Goal: Register for event/course

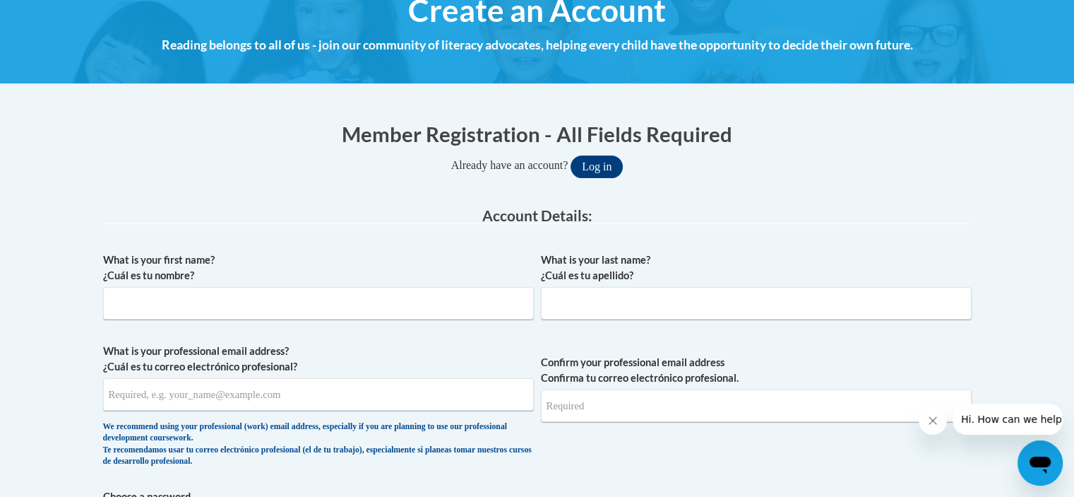
scroll to position [311, 0]
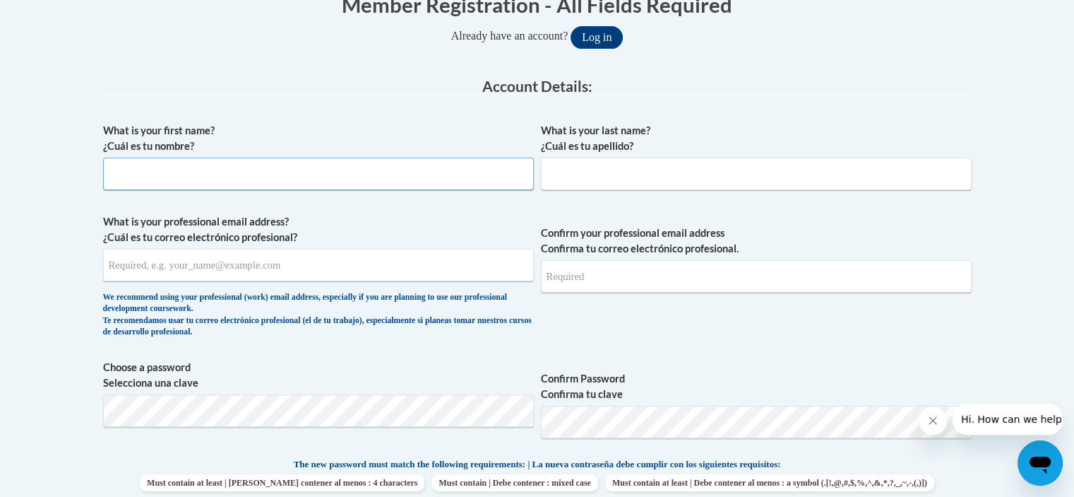
click at [319, 179] on input "What is your first name? ¿Cuál es tu nombre?" at bounding box center [318, 174] width 431 height 32
type input "Mkya"
click at [639, 167] on input "What is your last name? ¿Cuál es tu apellido?" at bounding box center [756, 174] width 431 height 32
type input "[PERSON_NAME]"
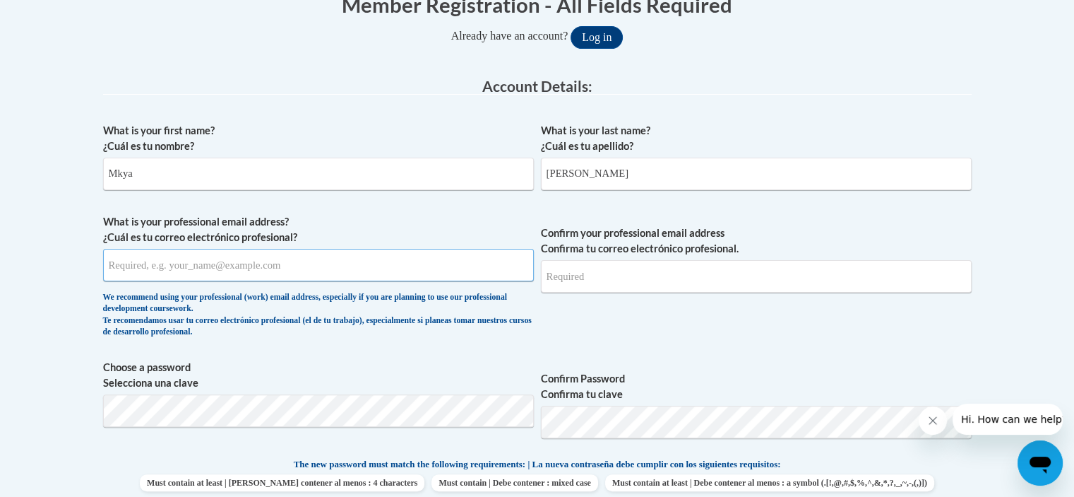
click at [434, 272] on input "What is your professional email address? ¿Cuál es tu correo electrónico profesi…" at bounding box center [318, 265] width 431 height 32
type input "[EMAIL_ADDRESS][DOMAIN_NAME]"
click at [631, 268] on input "Confirm your professional email address Confirma tu correo electrónico profesio…" at bounding box center [756, 276] width 431 height 32
type input "eedmonson@cafi-ga.org"
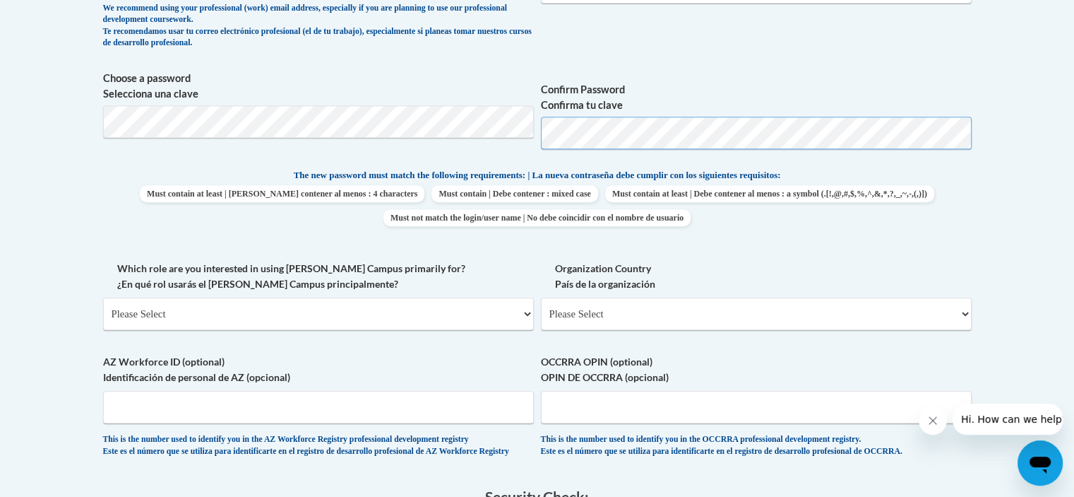
scroll to position [647, 0]
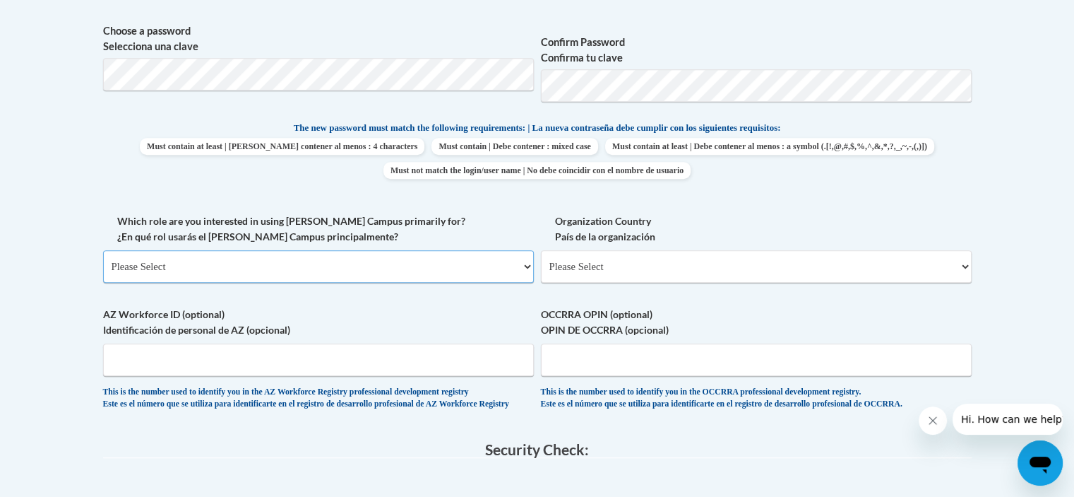
click at [421, 264] on select "Please Select College/University | Colegio/Universidad Community/Nonprofit Part…" at bounding box center [318, 266] width 431 height 32
select select "fbf2d438-af2f-41f8-98f1-81c410e29de3"
click at [103, 250] on select "Please Select College/University | Colegio/Universidad Community/Nonprofit Part…" at bounding box center [318, 266] width 431 height 32
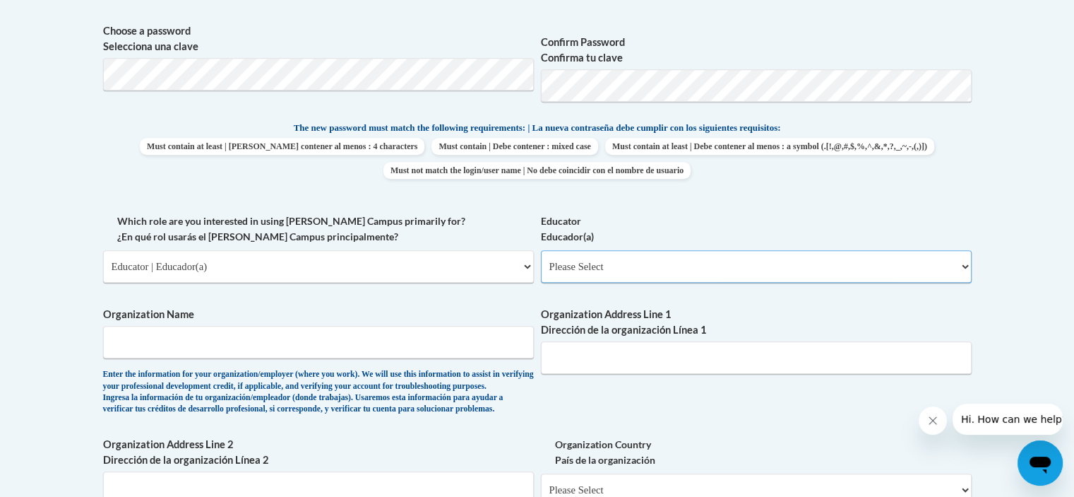
click at [624, 256] on select "Please Select Early Learning/Daycare Teacher/Family Home Care Provider | Maestr…" at bounding box center [756, 266] width 431 height 32
select select "5e2af403-4f2c-4e49-a02f-103e55d7b75b"
click at [541, 250] on select "Please Select Early Learning/Daycare Teacher/Family Home Care Provider | Maestr…" at bounding box center [756, 266] width 431 height 32
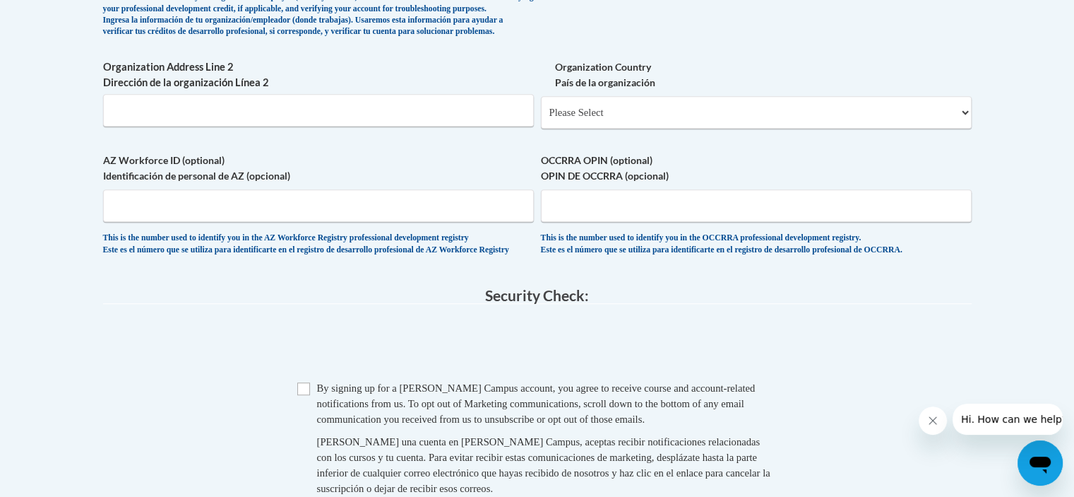
scroll to position [1082, 0]
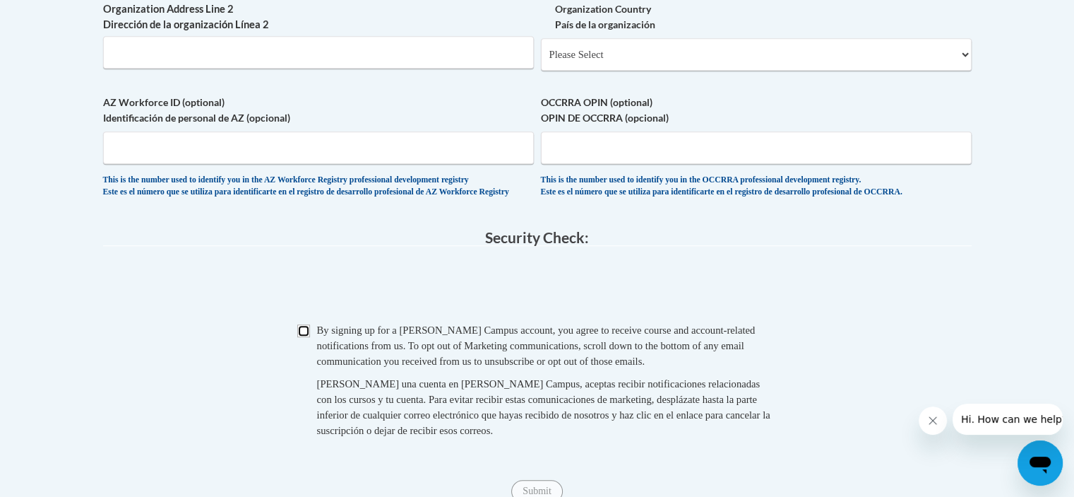
click at [305, 337] on input "Checkbox" at bounding box center [303, 330] width 13 height 13
checkbox input "true"
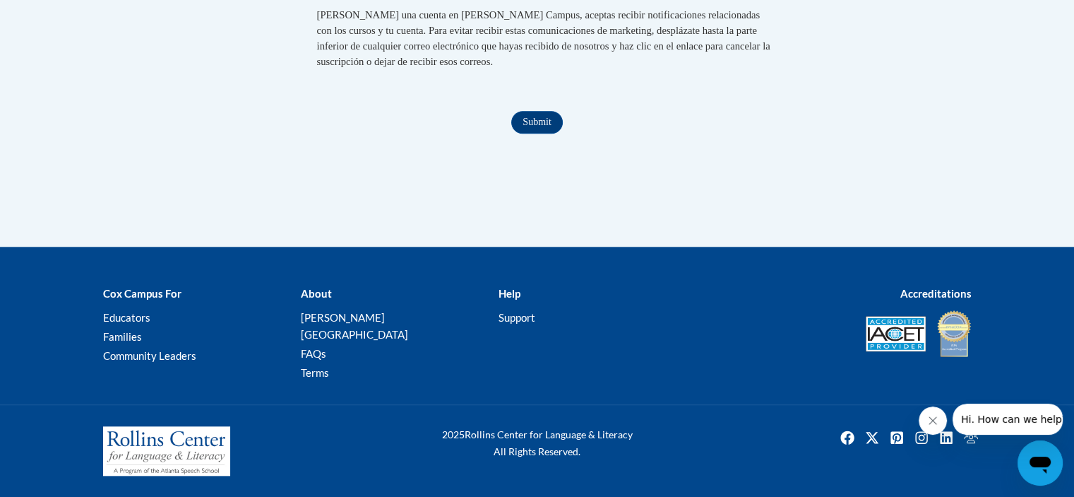
drag, startPoint x: 1084, startPoint y: 293, endPoint x: 40, endPoint y: 10, distance: 1081.8
click at [554, 134] on input "Submit" at bounding box center [536, 122] width 51 height 23
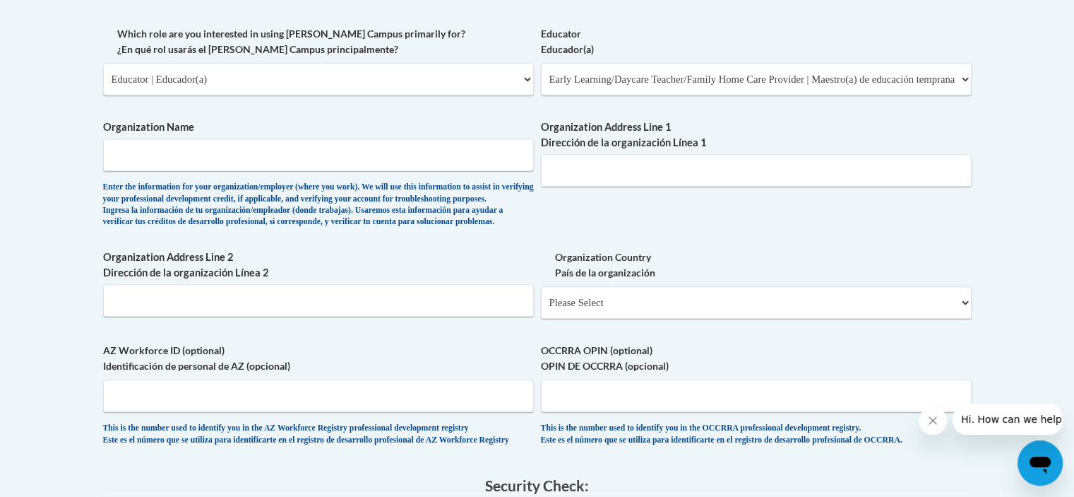
scroll to position [831, 0]
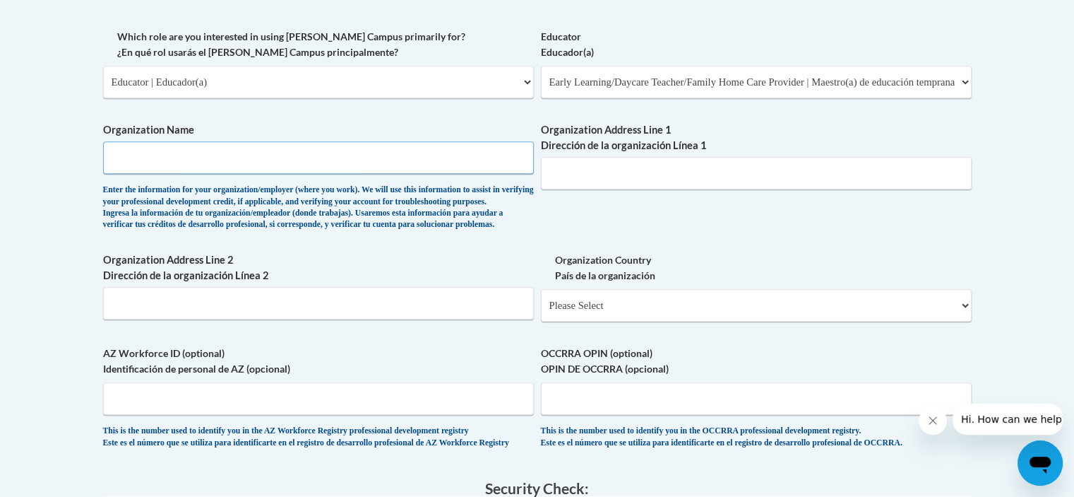
click at [501, 154] on input "Organization Name" at bounding box center [318, 157] width 431 height 32
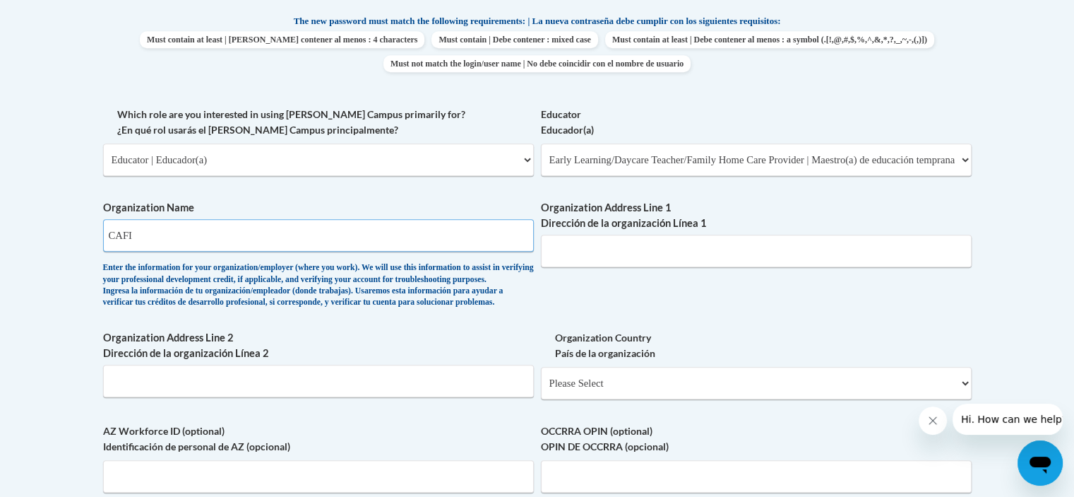
scroll to position [726, 0]
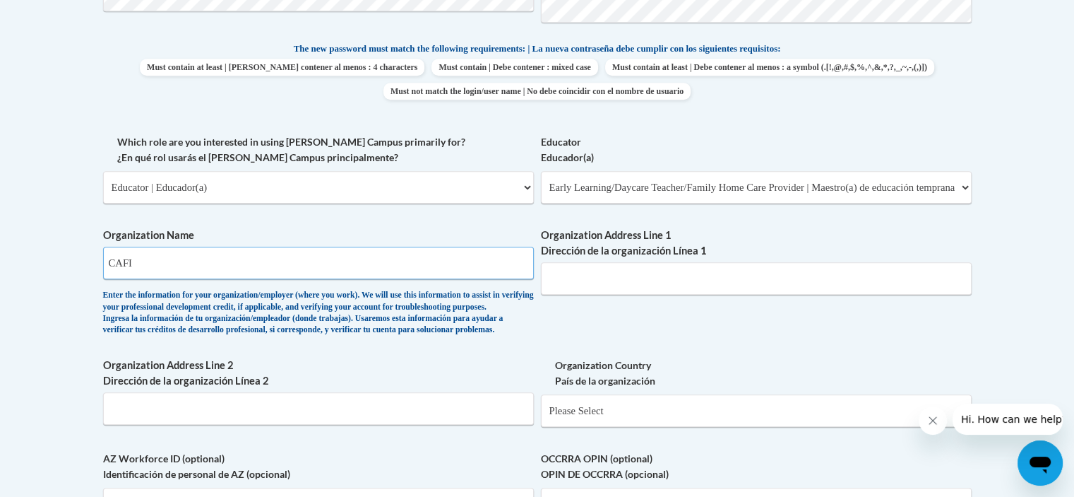
type input "CAFI"
drag, startPoint x: 1073, startPoint y: 280, endPoint x: 1062, endPoint y: 324, distance: 45.7
click at [1062, 324] on body "This site uses cookies to help improve your learning experience. By continuing …" at bounding box center [537, 248] width 1074 height 1948
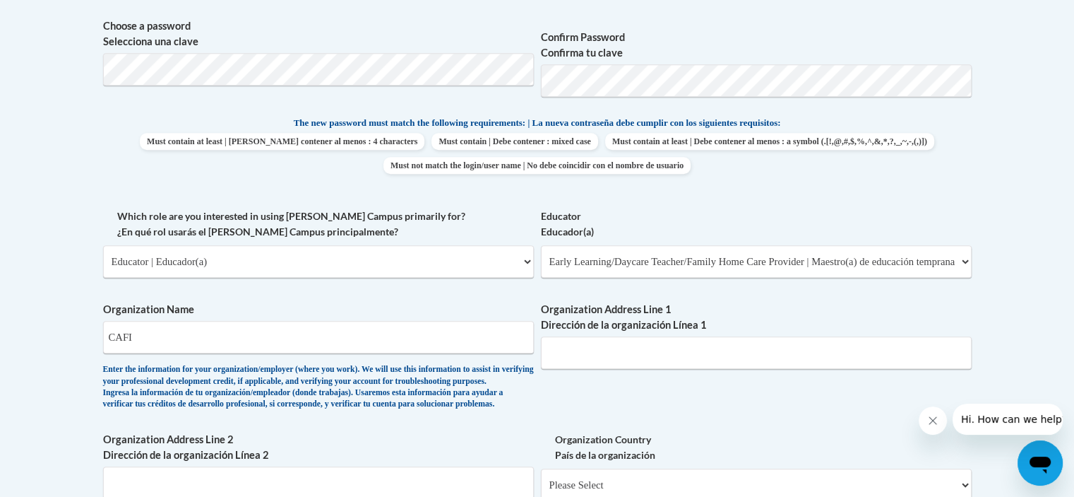
scroll to position [675, 0]
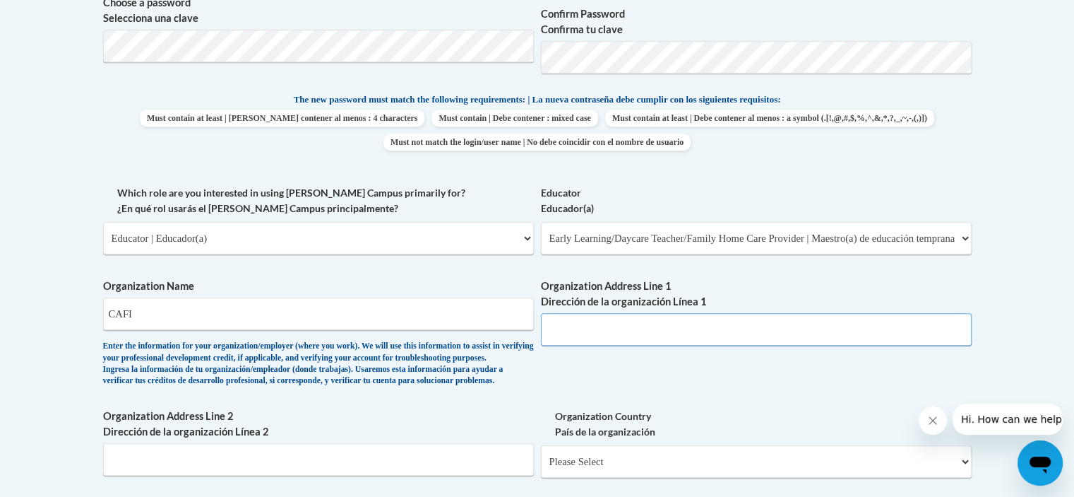
click at [713, 326] on input "Organization Address Line 1 Dirección de la organización Línea 1" at bounding box center [756, 329] width 431 height 32
type input "80 East Newnan Rd"
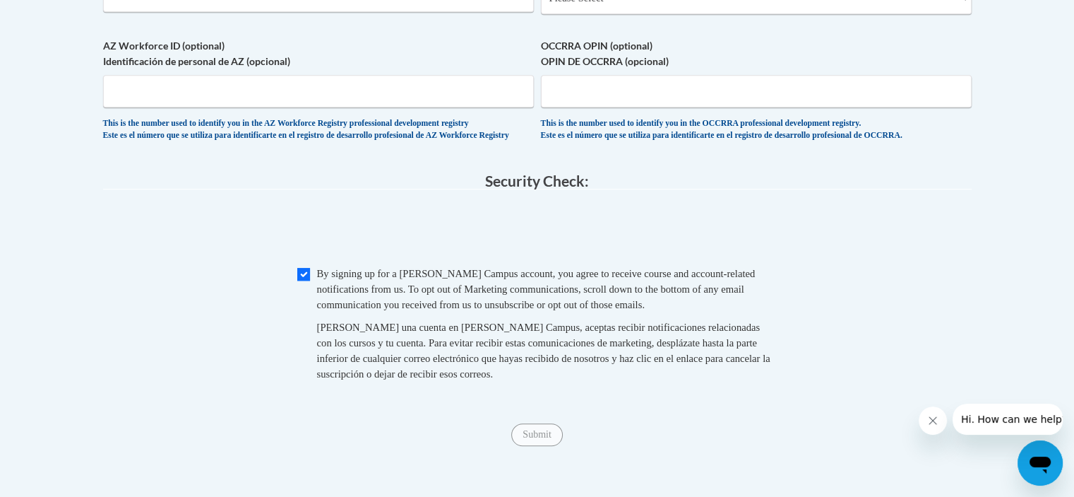
scroll to position [1162, 0]
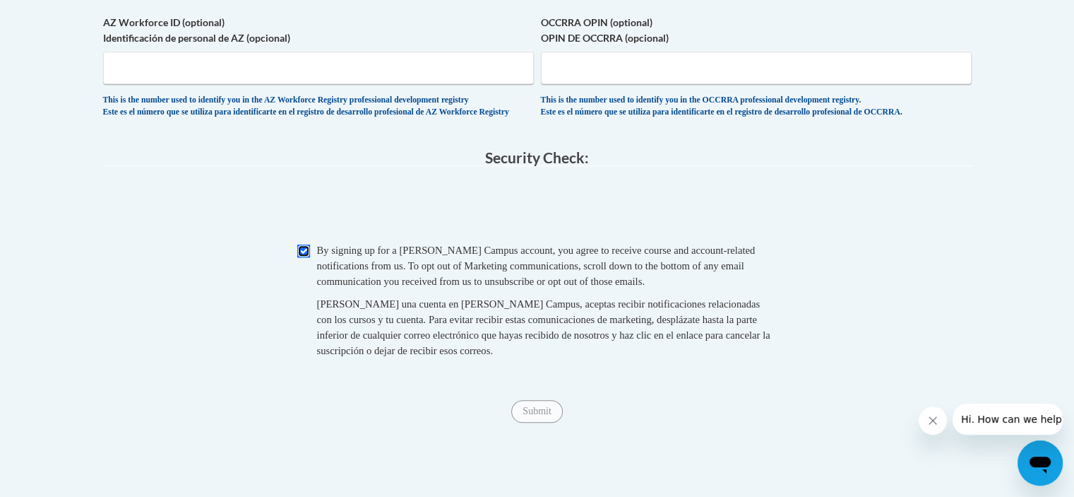
click at [300, 257] on input "Checkbox" at bounding box center [303, 250] width 13 height 13
checkbox input "true"
click at [524, 422] on input "Submit" at bounding box center [536, 411] width 51 height 23
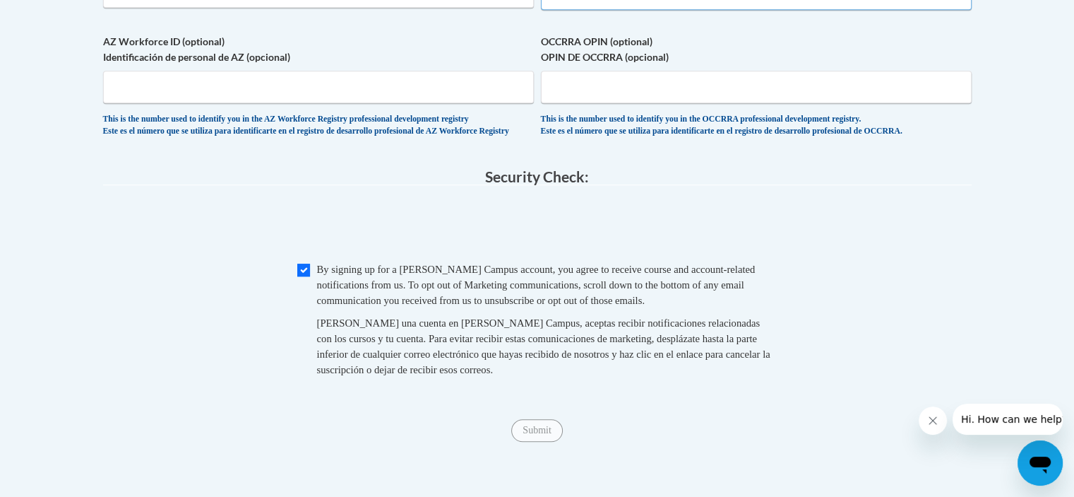
select select "ad49bcad-a171-4b2e-b99c-48b446064914"
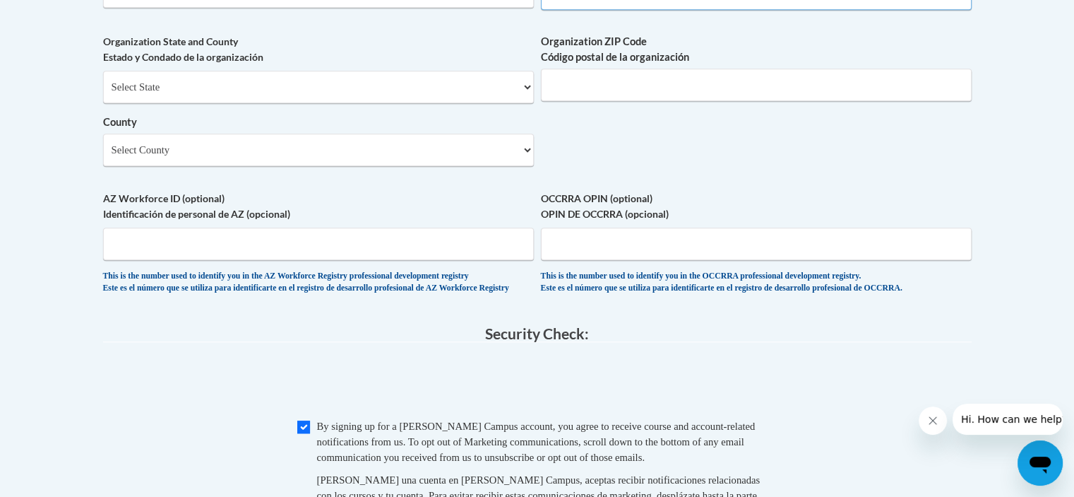
select select
click at [626, 101] on input "Organization ZIP Code Código postal de la organización" at bounding box center [756, 85] width 431 height 32
type input "30263"
click at [328, 166] on select "Select County Appling Atkinson Bacon Baker Baldwin Banks Barrow Bartow Ben Hill…" at bounding box center [318, 150] width 431 height 32
select select "Coweta"
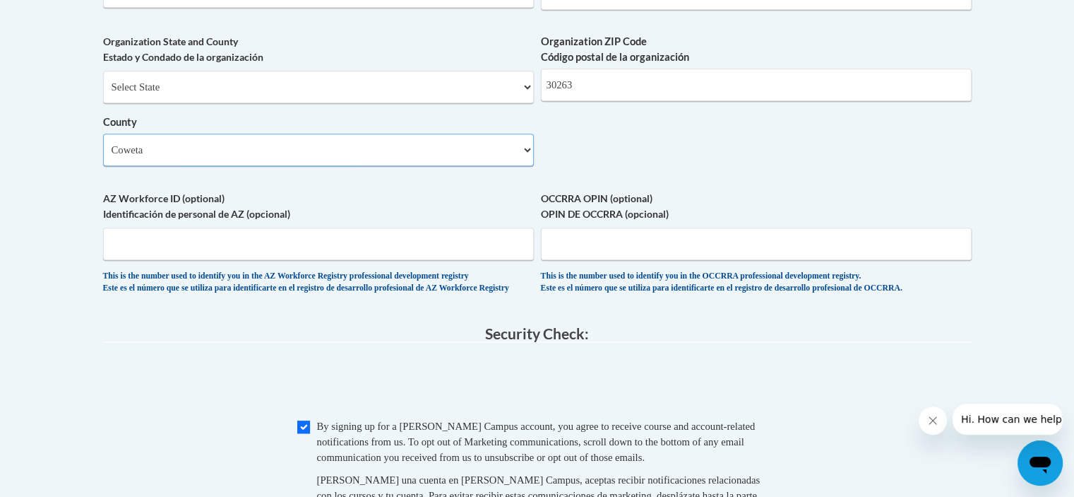
click at [103, 156] on select "Select County Appling Atkinson Bacon Baker Baldwin Banks Barrow Bartow Ben Hill…" at bounding box center [318, 150] width 431 height 32
click at [170, 411] on span "0cAFcWeA4p2Xw75OHbiQUDBdHvK6i4N1DaELmG7Tq-kjzjMsG0lV3NgyX9NUSj490gtYhNWfhUGNHzz…" at bounding box center [537, 383] width 869 height 55
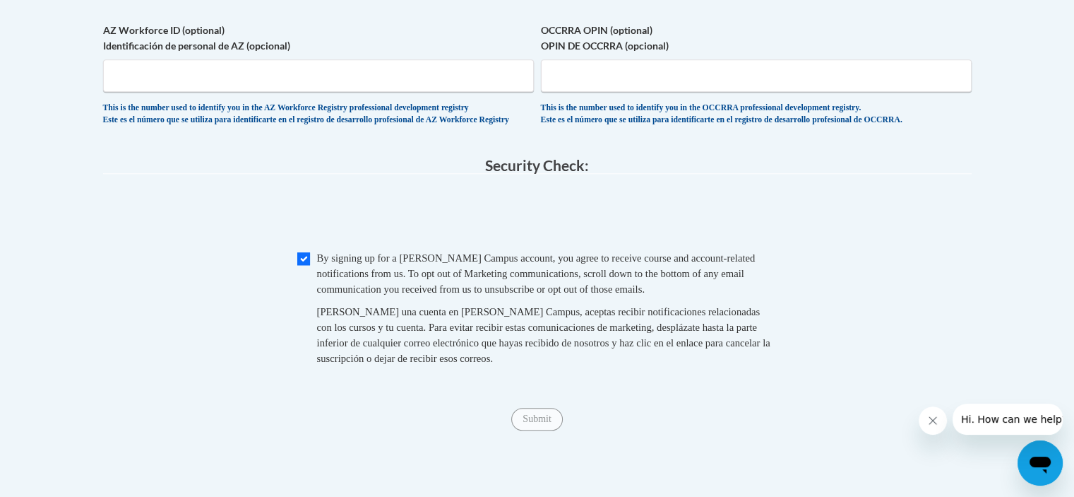
scroll to position [1369, 0]
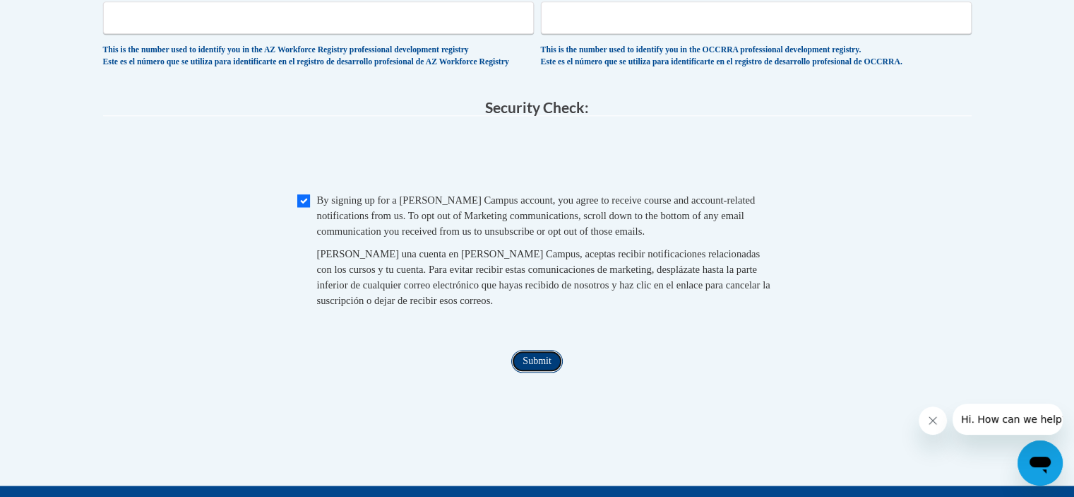
click at [533, 372] on input "Submit" at bounding box center [536, 361] width 51 height 23
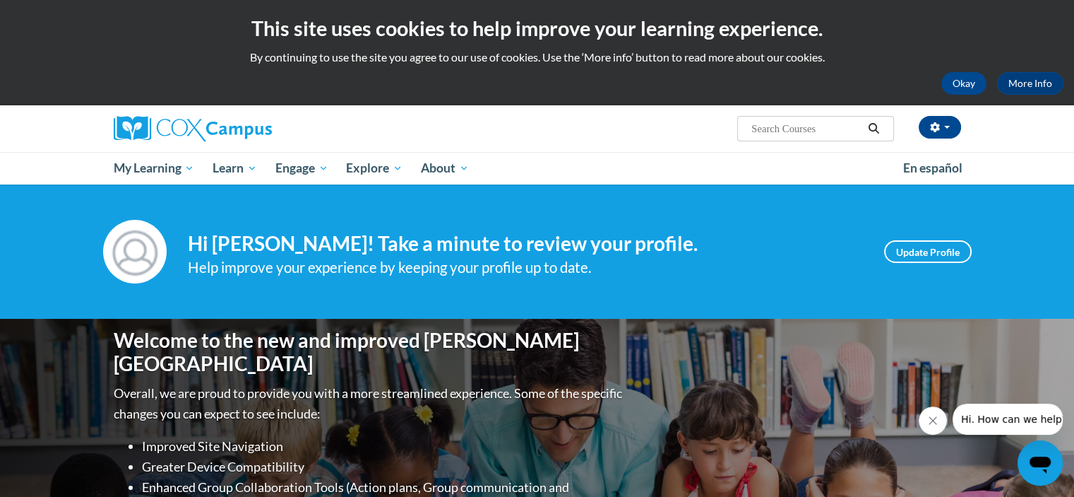
click at [822, 121] on input "Search..." at bounding box center [806, 128] width 113 height 17
type input "power of language for infants and toddlers"
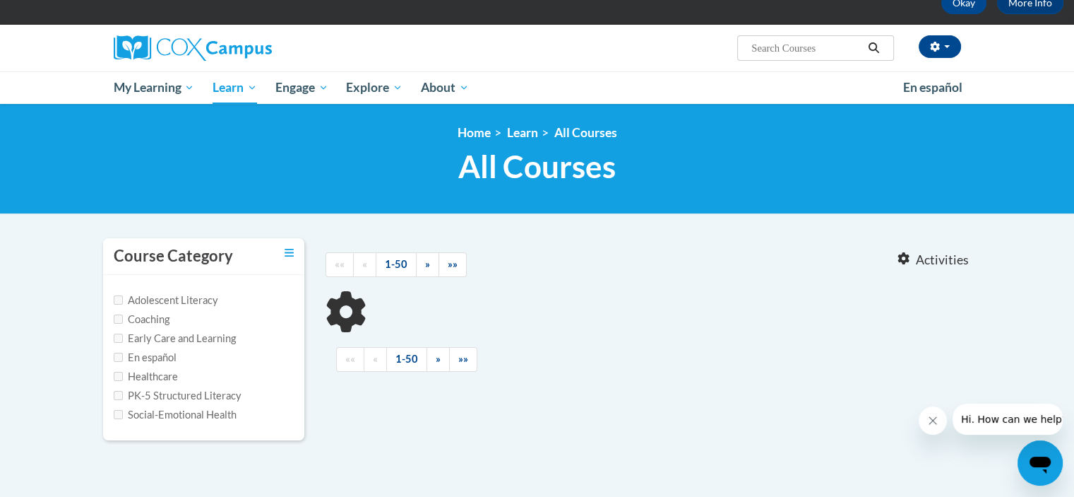
scroll to position [254, 0]
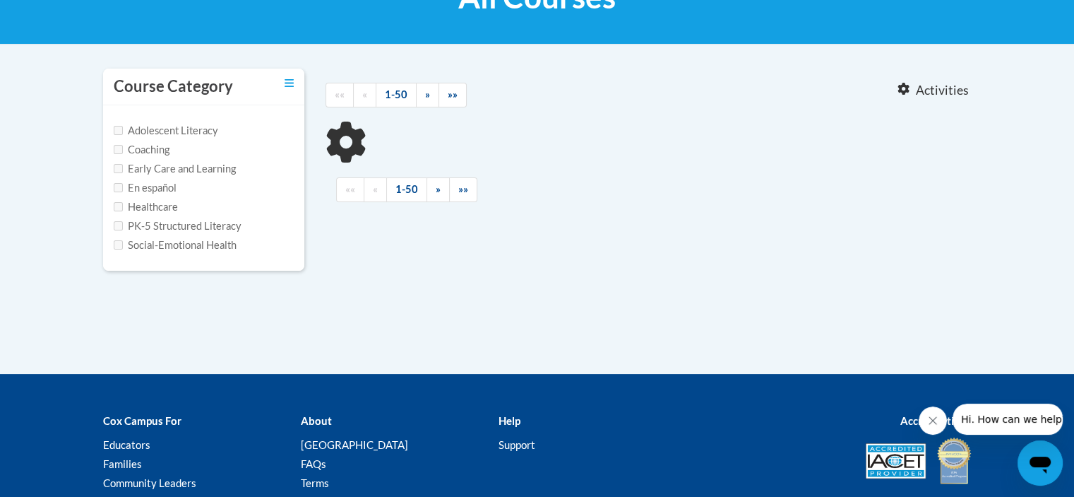
type input "power of language for infants and toddlers"
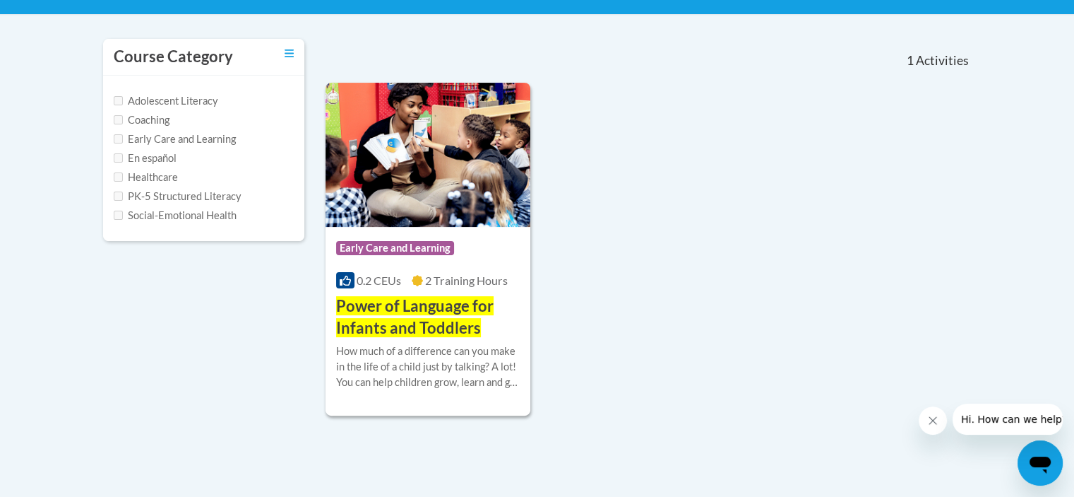
scroll to position [311, 0]
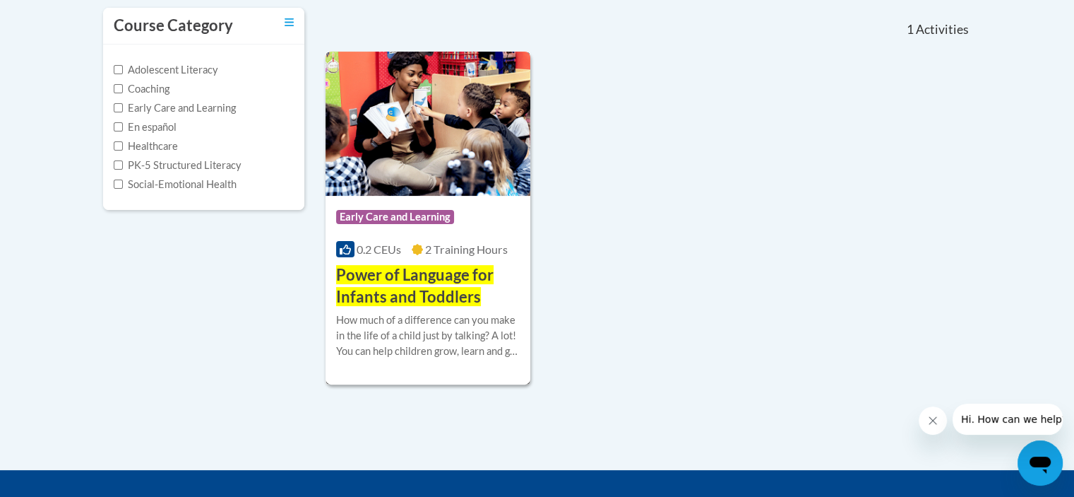
click at [461, 269] on span "Power of Language for Infants and Toddlers" at bounding box center [415, 285] width 158 height 41
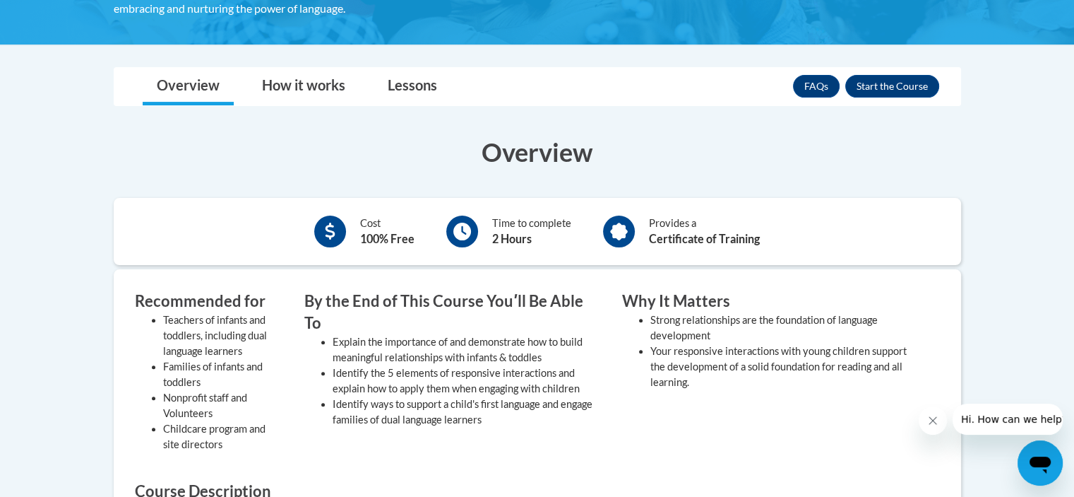
scroll to position [338, 0]
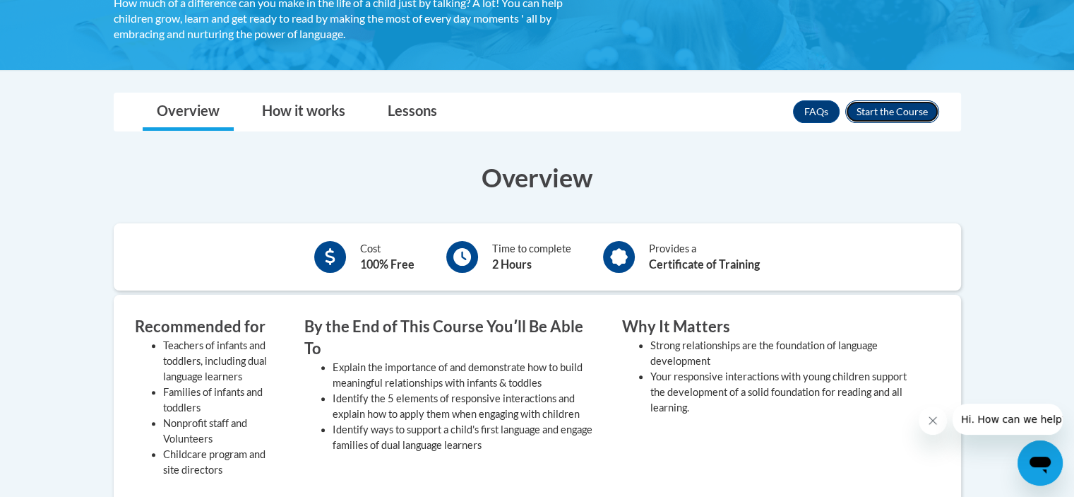
click at [930, 108] on button "Enroll" at bounding box center [893, 111] width 94 height 23
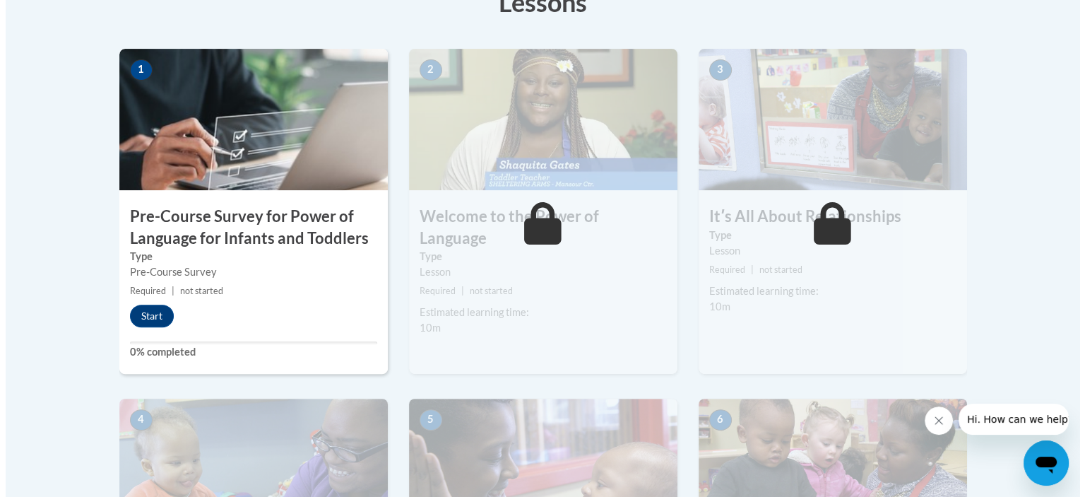
scroll to position [369, 0]
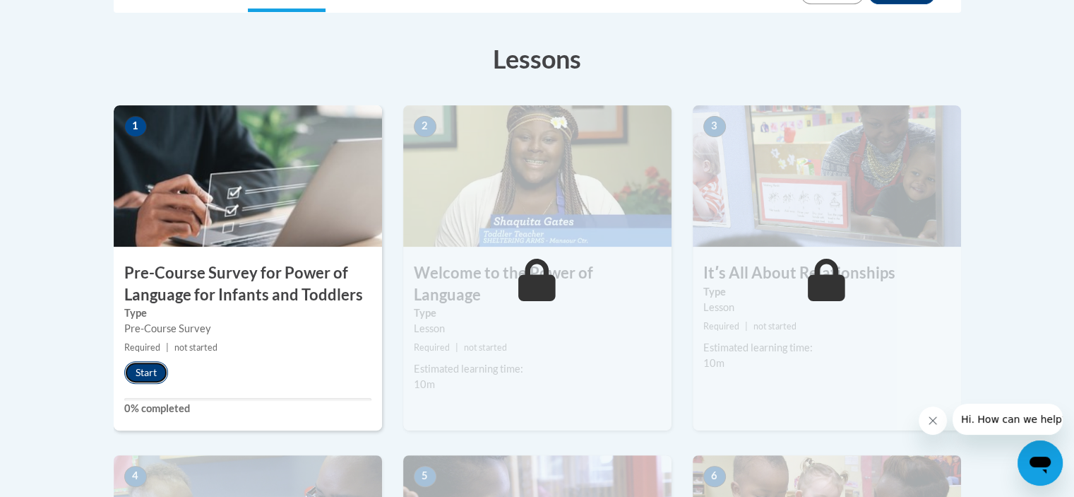
click at [144, 362] on button "Start" at bounding box center [146, 372] width 44 height 23
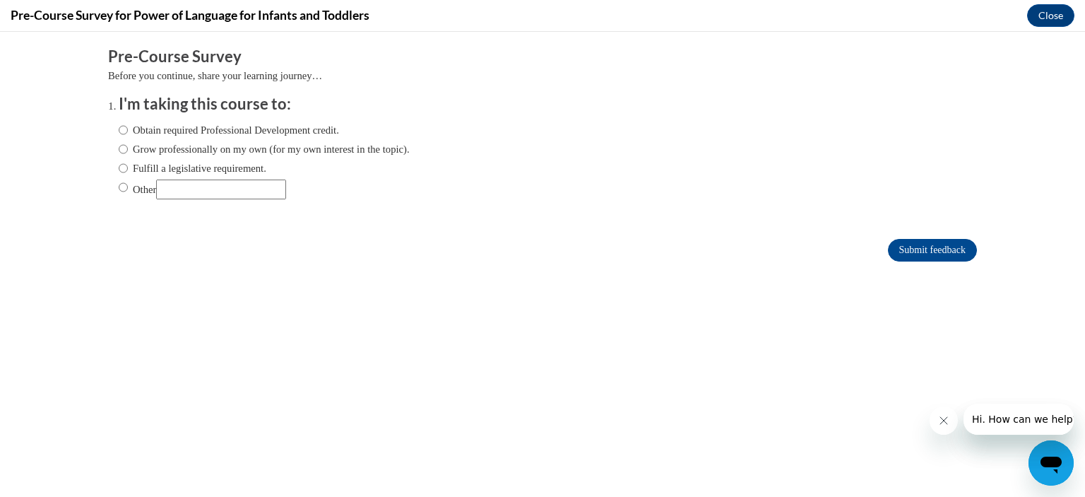
scroll to position [0, 0]
click at [235, 130] on label "Obtain required Professional Development credit." at bounding box center [229, 130] width 220 height 16
click at [128, 130] on input "Obtain required Professional Development credit." at bounding box center [123, 130] width 9 height 16
radio input "true"
click at [927, 254] on input "Submit feedback" at bounding box center [932, 250] width 89 height 23
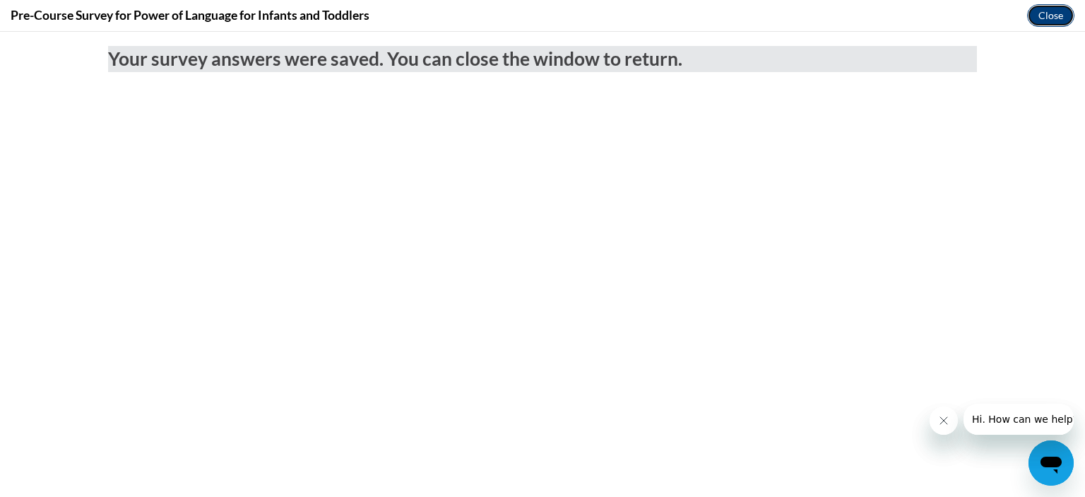
click at [1040, 9] on button "Close" at bounding box center [1050, 15] width 47 height 23
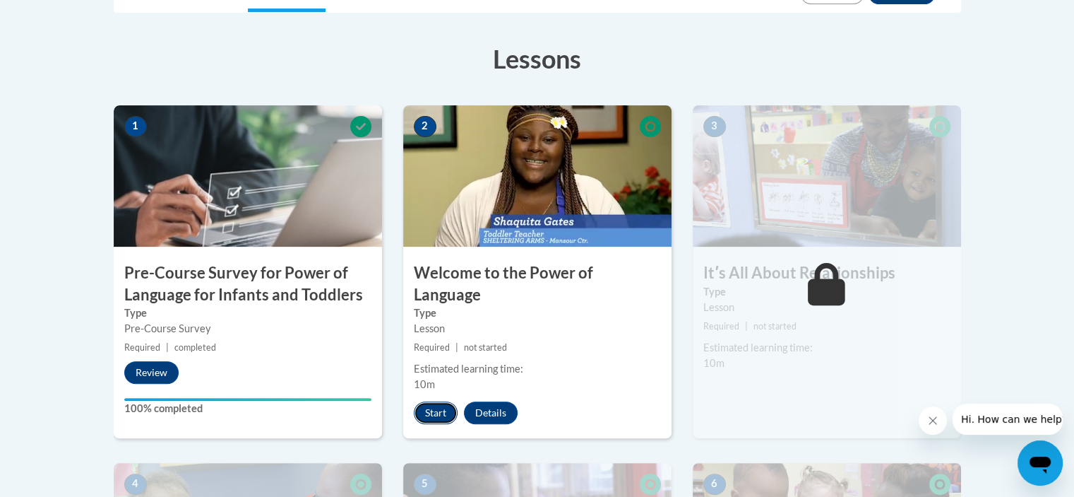
click at [441, 401] on button "Start" at bounding box center [436, 412] width 44 height 23
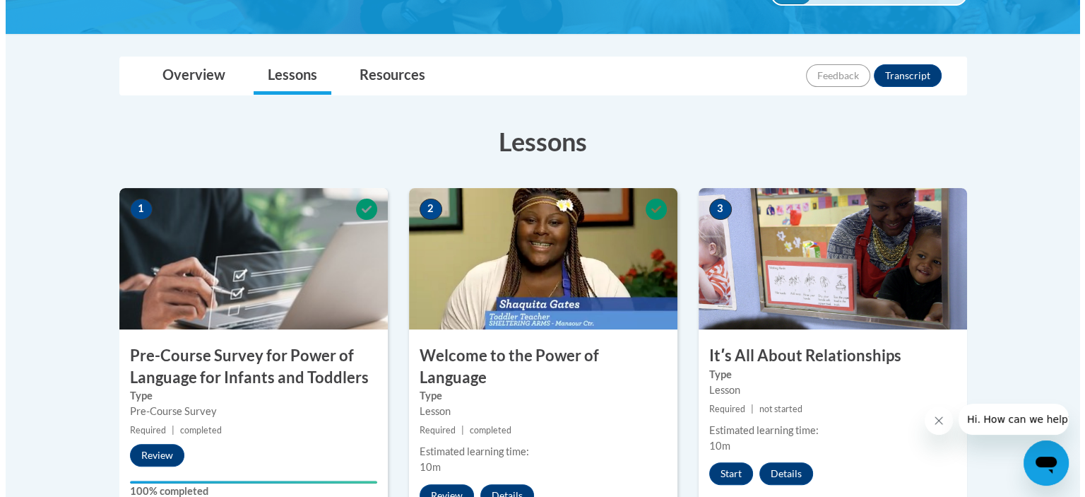
scroll to position [480, 0]
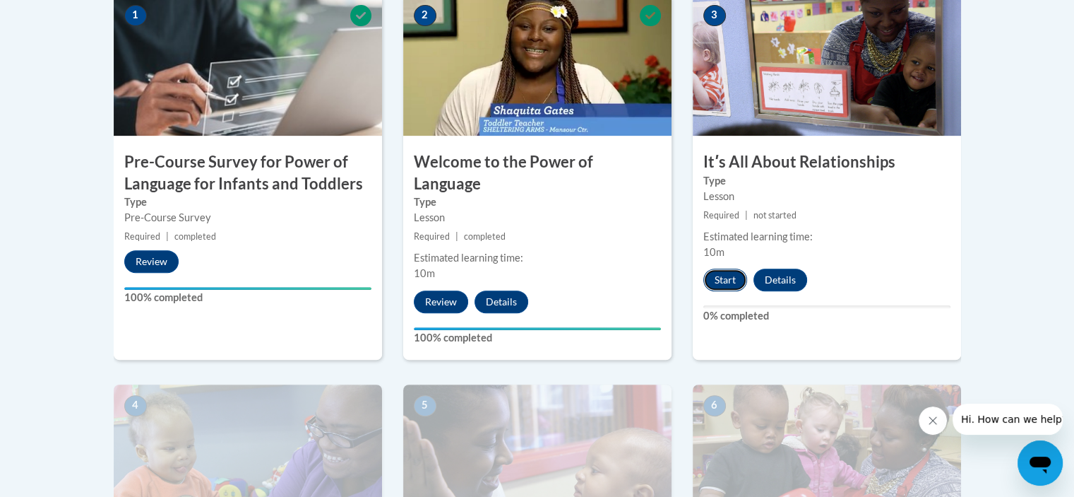
click at [722, 278] on button "Start" at bounding box center [726, 279] width 44 height 23
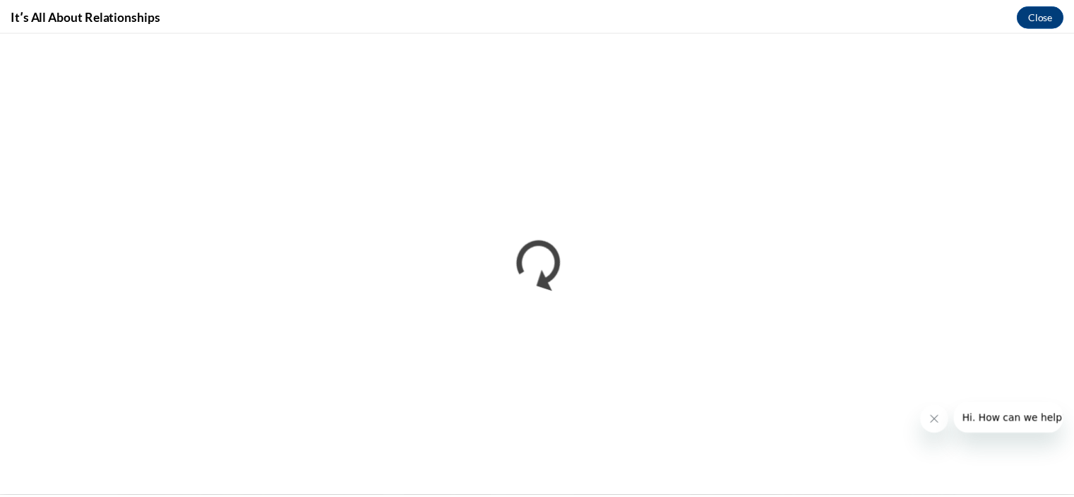
scroll to position [0, 0]
click at [937, 420] on icon "Close message from company" at bounding box center [942, 420] width 11 height 11
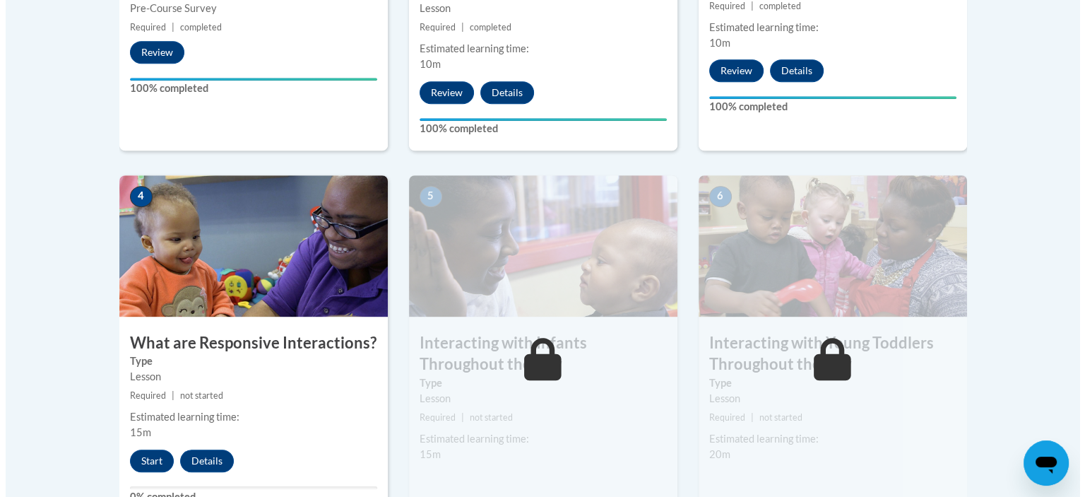
scroll to position [694, 0]
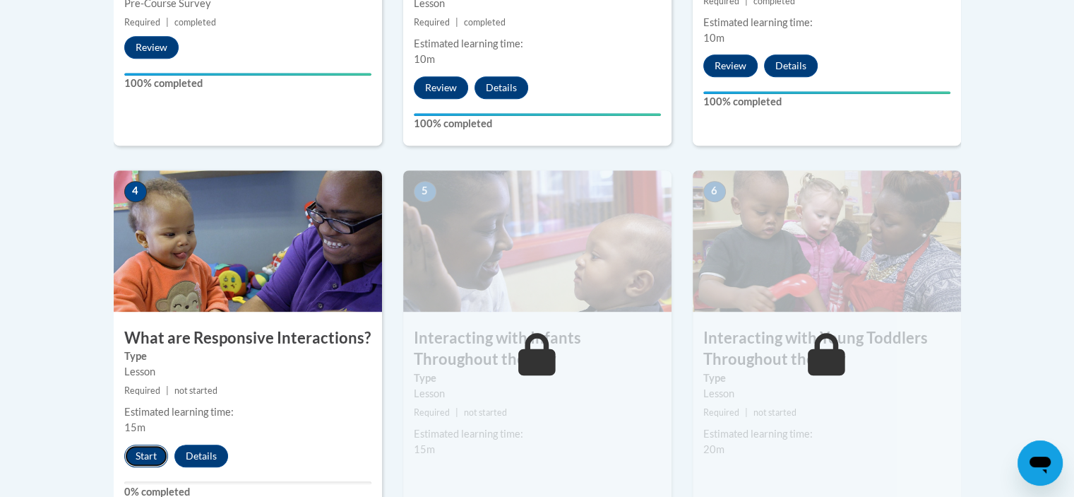
click at [136, 444] on button "Start" at bounding box center [146, 455] width 44 height 23
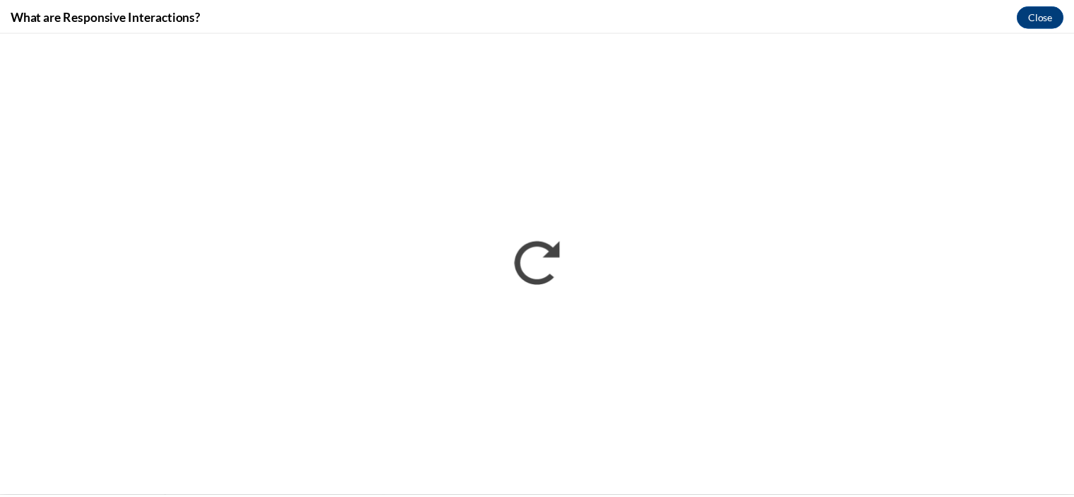
scroll to position [0, 0]
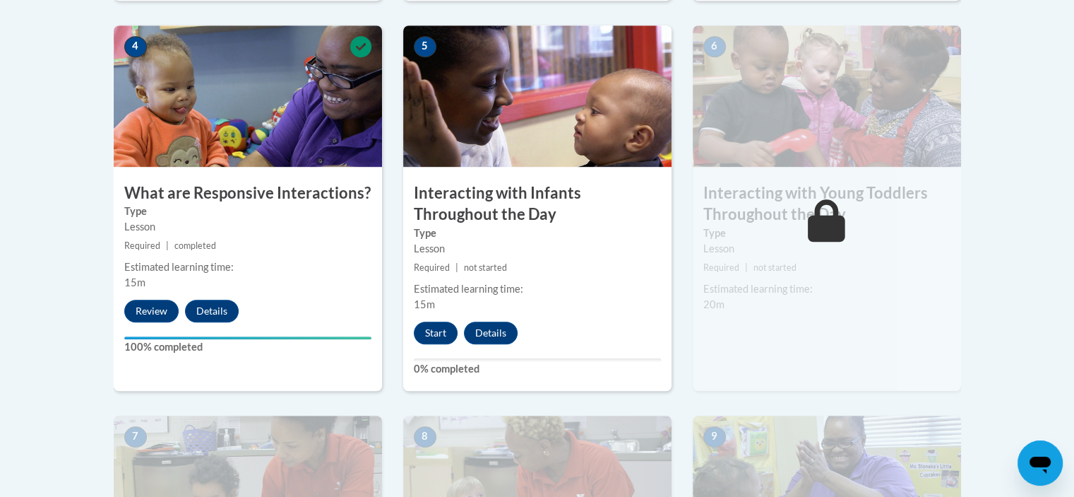
scroll to position [842, 0]
